Goal: Task Accomplishment & Management: Use online tool/utility

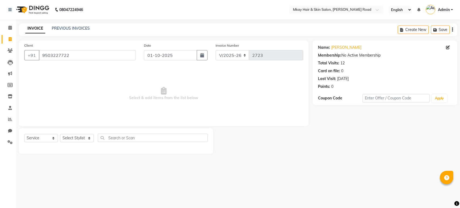
select select "5258"
select select "service"
drag, startPoint x: 0, startPoint y: 0, endPoint x: 66, endPoint y: 29, distance: 72.4
click at [66, 29] on link "PREVIOUS INVOICES" at bounding box center [71, 28] width 38 height 5
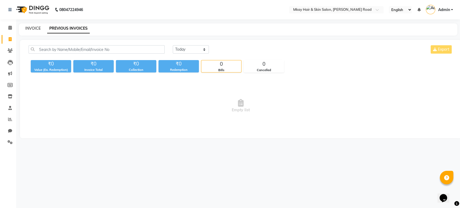
click at [35, 28] on link "INVOICE" at bounding box center [32, 28] width 15 height 5
select select "service"
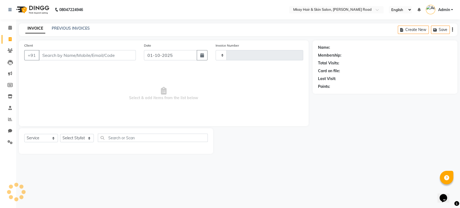
type input "2723"
select select "5258"
click at [69, 58] on input "Client" at bounding box center [87, 55] width 97 height 10
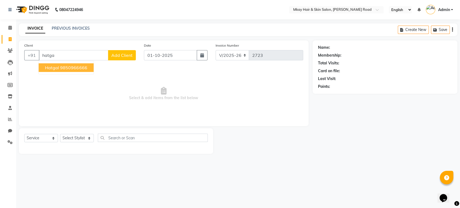
click at [82, 67] on ngb-highlight "9850966666" at bounding box center [73, 67] width 27 height 5
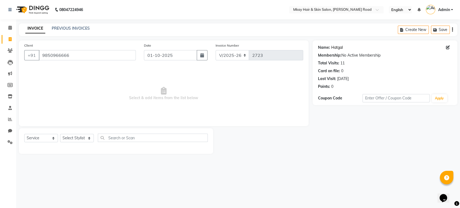
click at [338, 47] on link "Hatgal" at bounding box center [337, 48] width 12 height 6
click at [91, 53] on input "9850966666" at bounding box center [87, 55] width 97 height 10
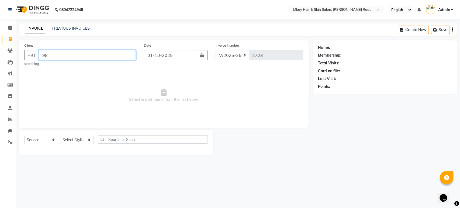
type input "9"
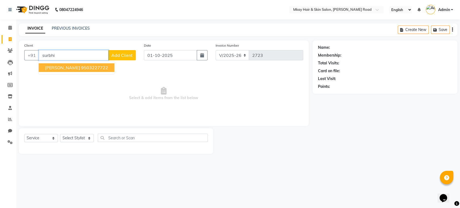
click at [81, 70] on ngb-highlight "9503227722" at bounding box center [94, 67] width 27 height 5
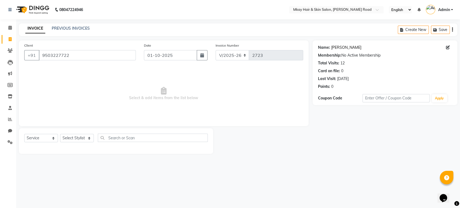
click at [336, 48] on link "[PERSON_NAME]" at bounding box center [346, 48] width 30 height 6
click at [96, 55] on input "9503227722" at bounding box center [87, 55] width 97 height 10
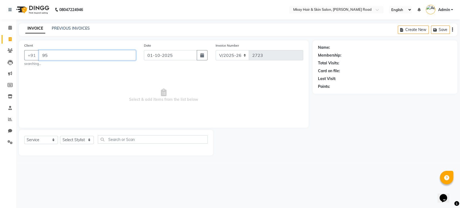
type input "9"
click at [70, 51] on input "Client" at bounding box center [87, 55] width 97 height 10
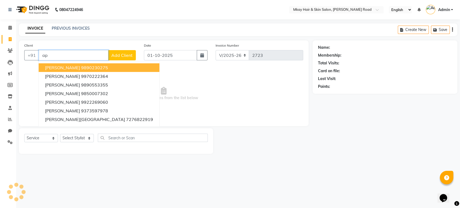
type input "a"
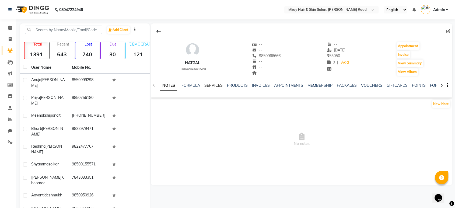
click at [211, 83] on link "SERVICES" at bounding box center [213, 85] width 18 height 5
click at [214, 84] on link "SERVICES" at bounding box center [213, 85] width 18 height 5
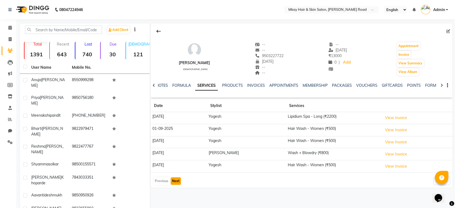
click at [173, 180] on button "Next" at bounding box center [176, 181] width 10 height 8
click at [173, 180] on button "Next" at bounding box center [176, 179] width 10 height 8
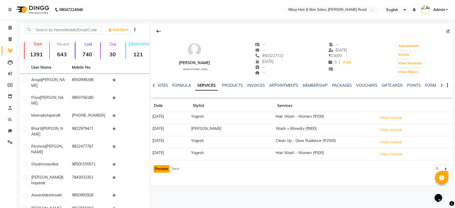
click at [158, 170] on button "Previous" at bounding box center [162, 169] width 16 height 8
